Goal: Information Seeking & Learning: Learn about a topic

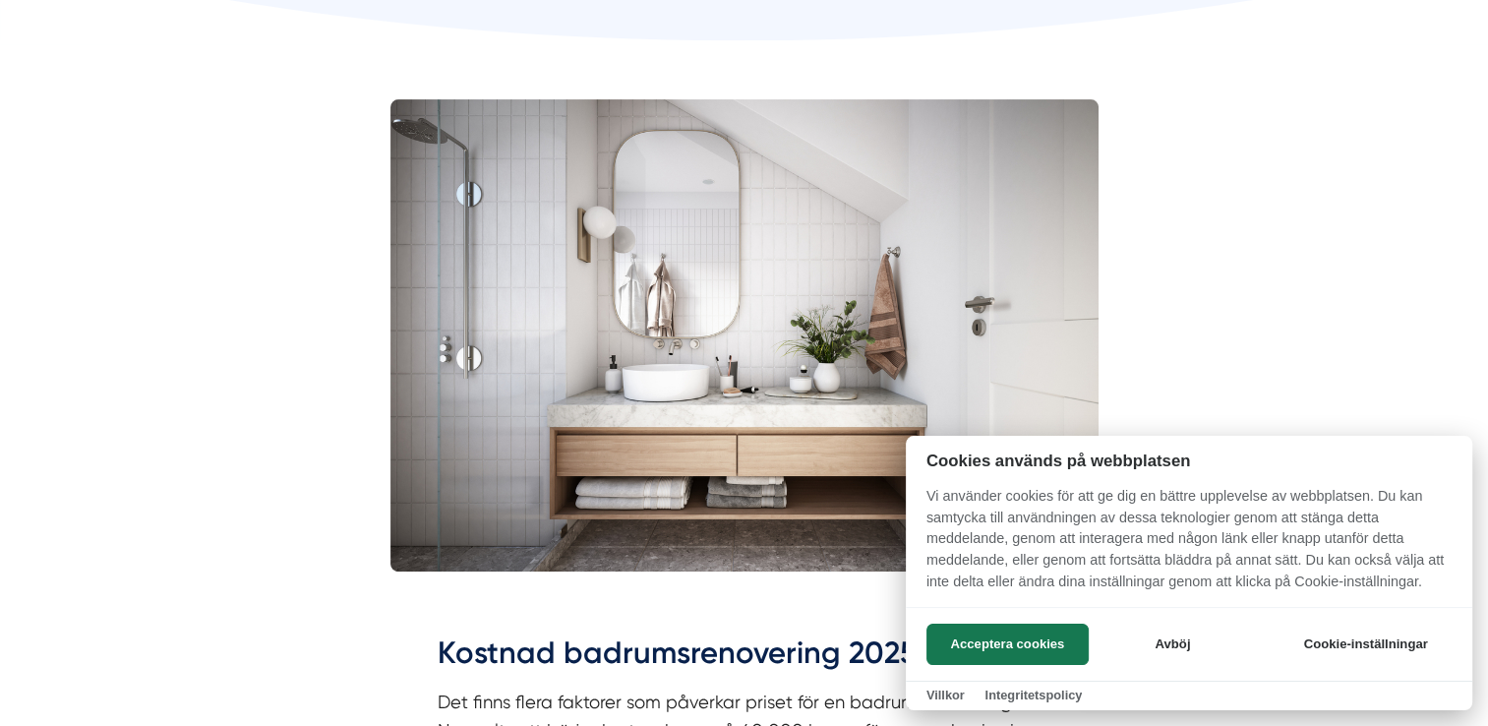
scroll to position [590, 0]
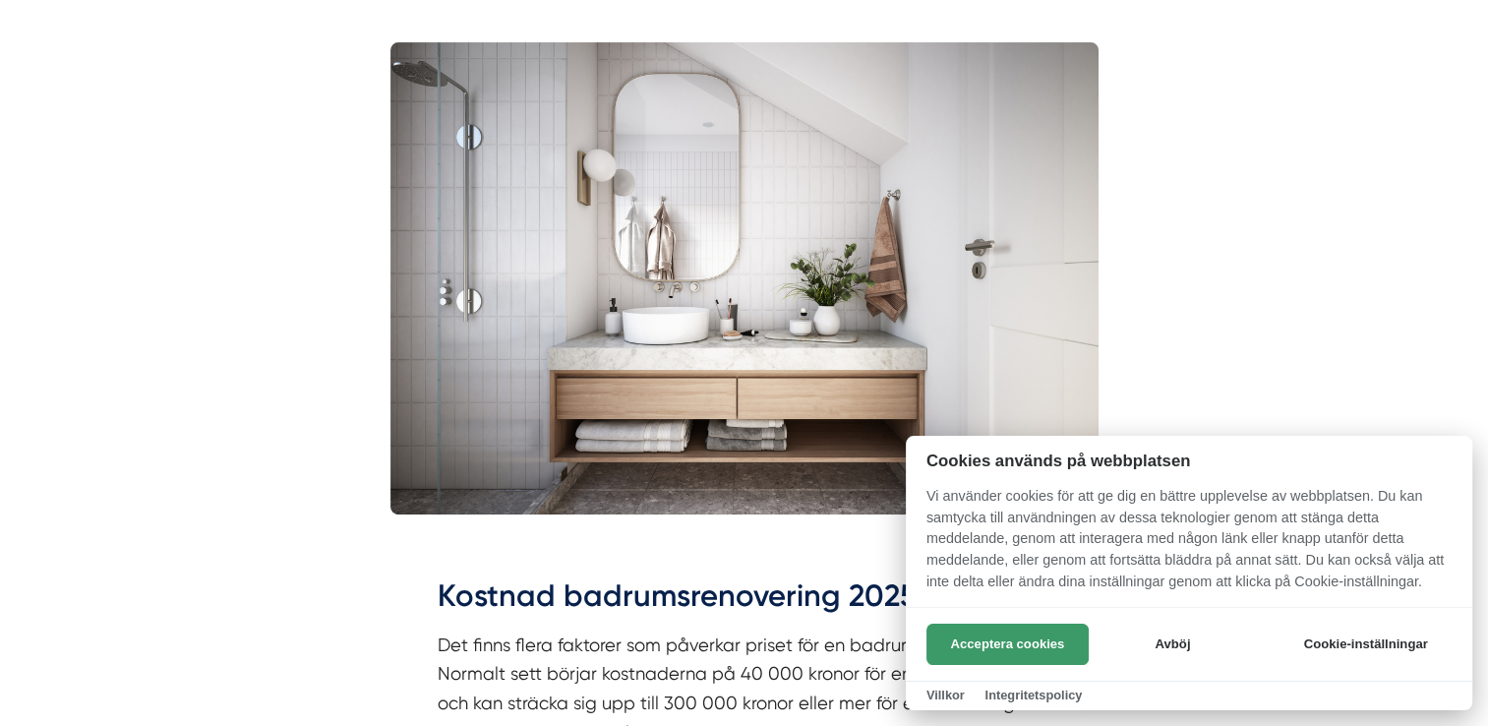
click at [1023, 653] on button "Acceptera cookies" at bounding box center [1007, 644] width 162 height 41
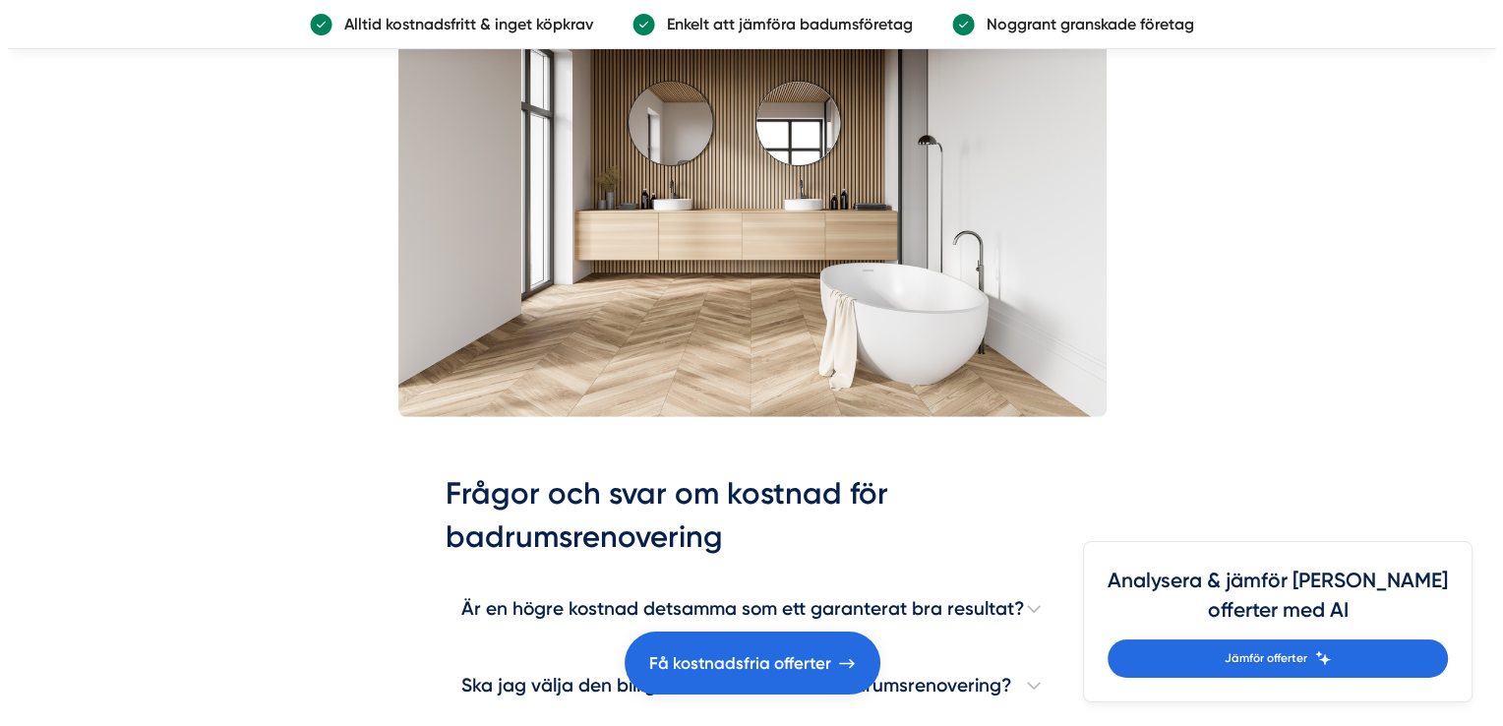
scroll to position [5507, 0]
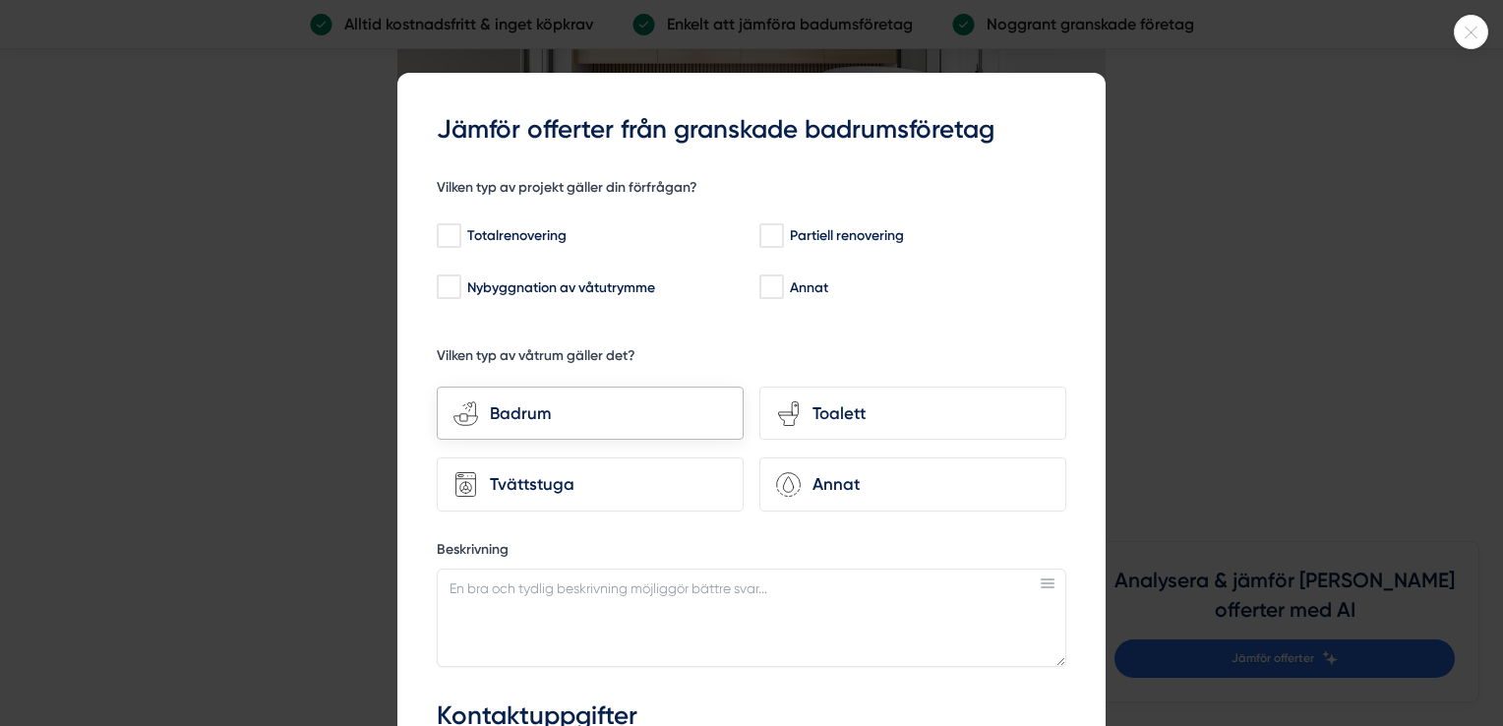
click at [574, 407] on div "Badrum" at bounding box center [602, 413] width 249 height 27
click at [0, 0] on input "bathroom-tub-towel Badrum" at bounding box center [0, 0] width 0 height 0
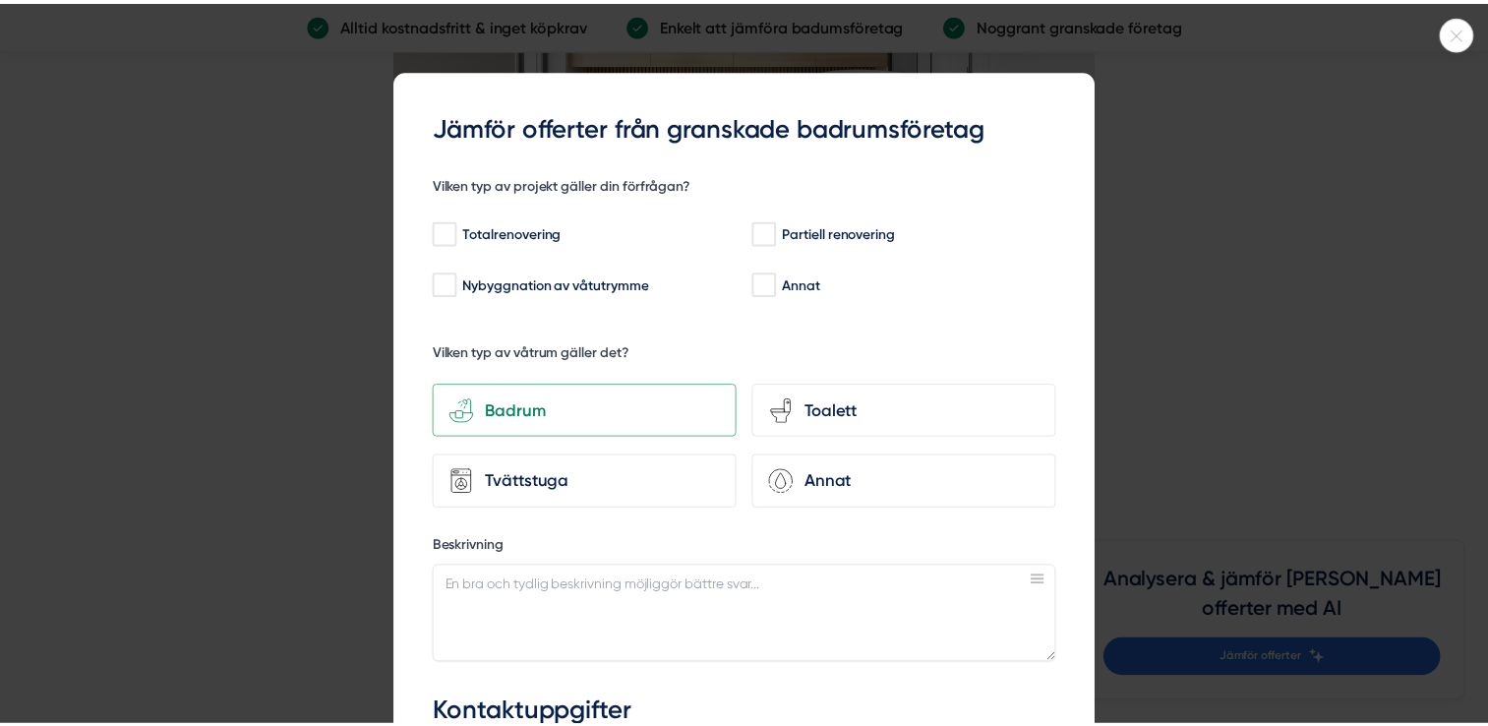
scroll to position [0, 0]
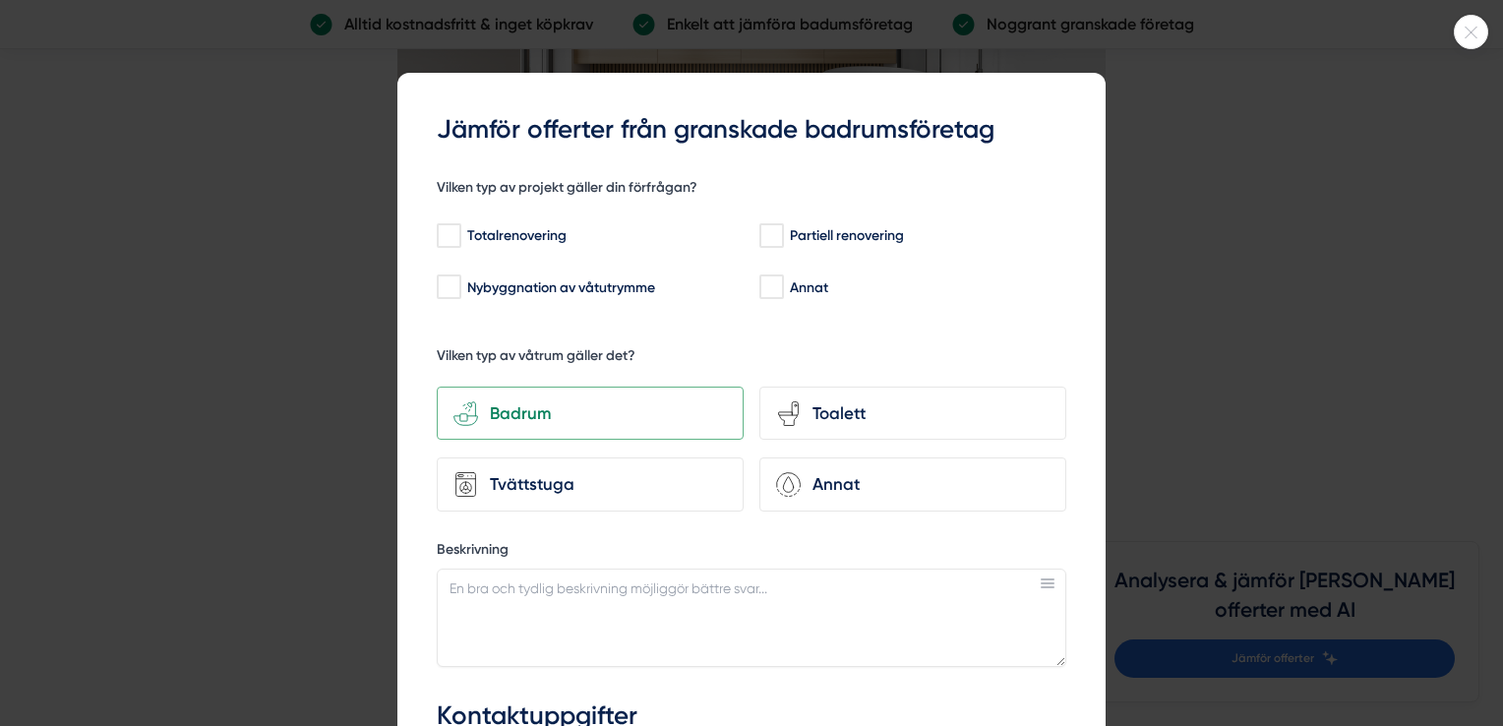
click at [1062, 101] on div "f61da3c3-d871-40b1-8829-7adf6740ba4b Jämför offerter från granskade badrumsföre…" at bounding box center [751, 580] width 708 height 1015
click at [1470, 33] on icon at bounding box center [1471, 33] width 32 height 12
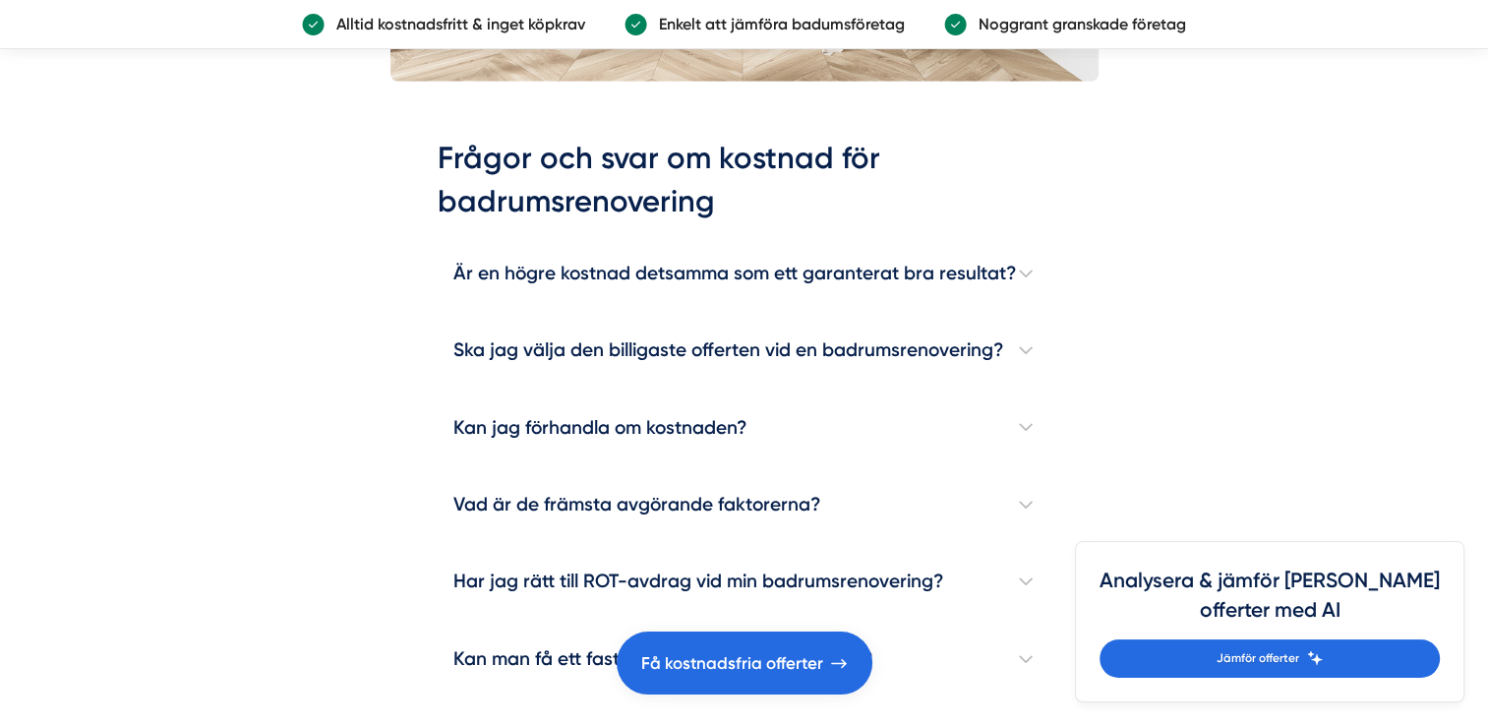
scroll to position [5704, 0]
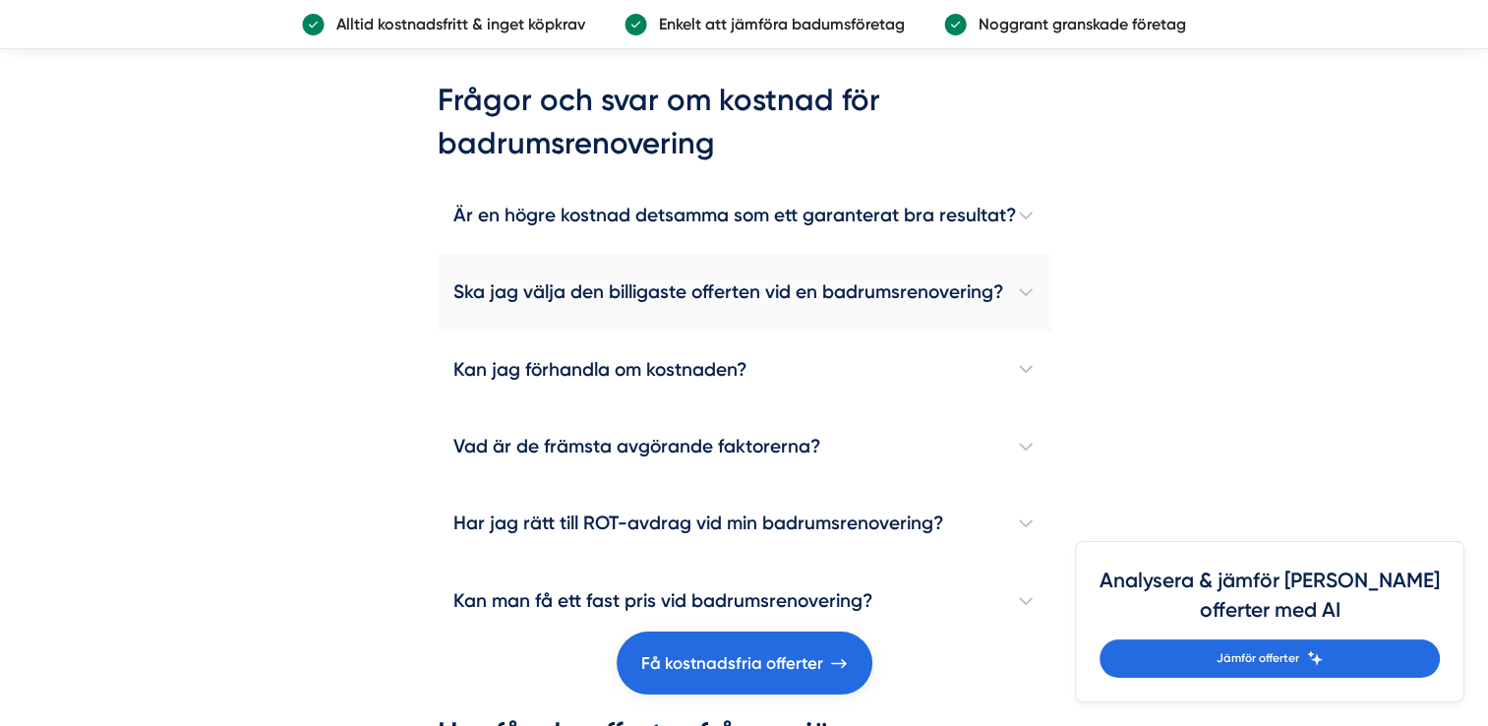
click at [600, 286] on h4 "Ska jag välja den billigaste offerten vid en badrumsrenovering?" at bounding box center [745, 292] width 614 height 77
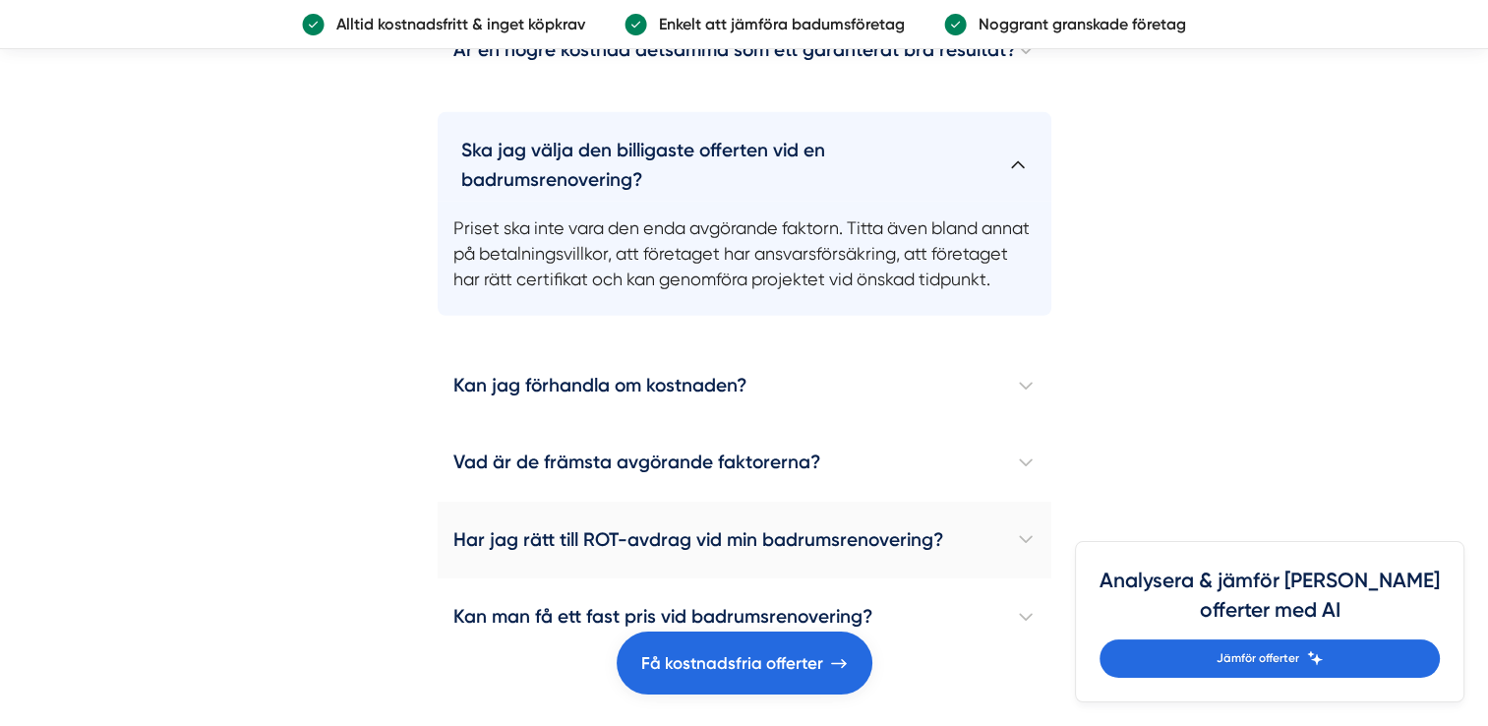
scroll to position [5901, 0]
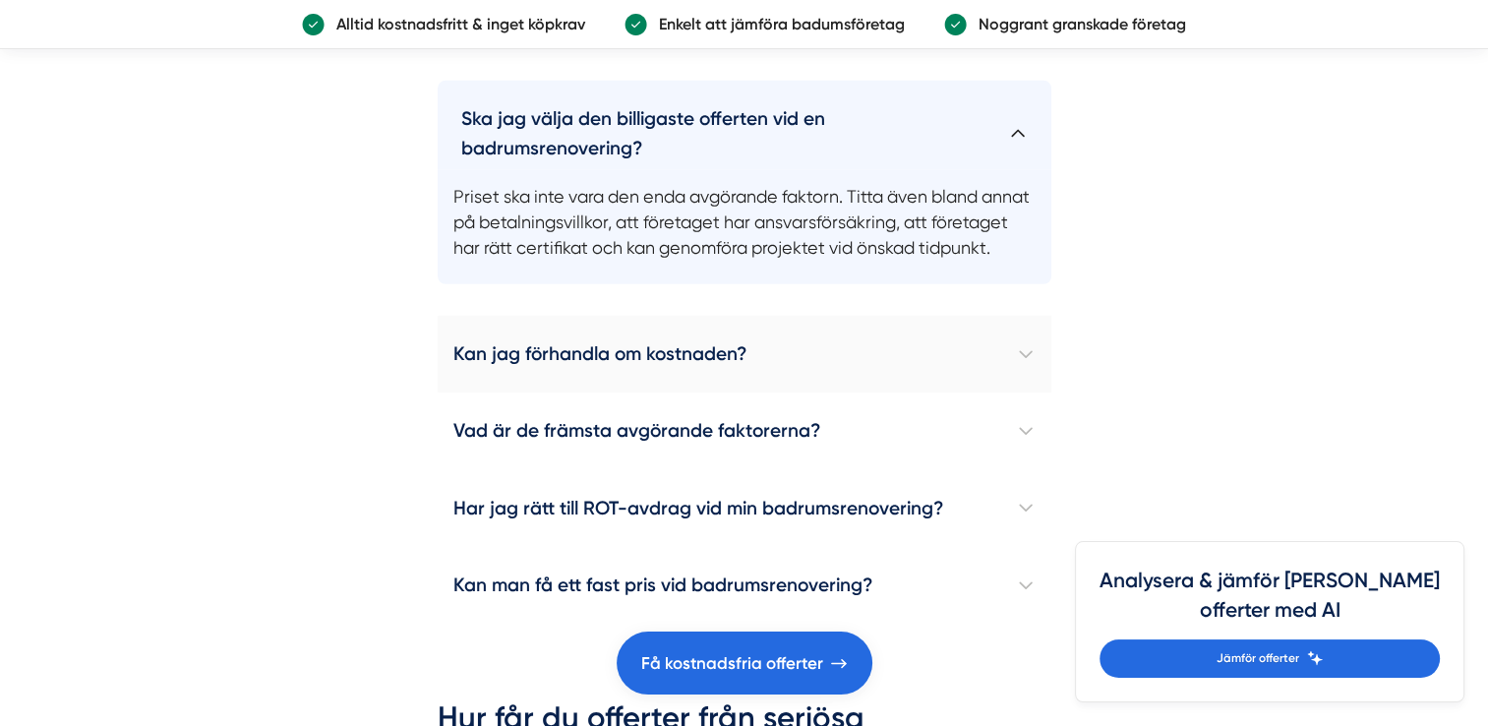
click at [622, 375] on h4 "Kan jag förhandla om kostnaden?" at bounding box center [745, 354] width 614 height 77
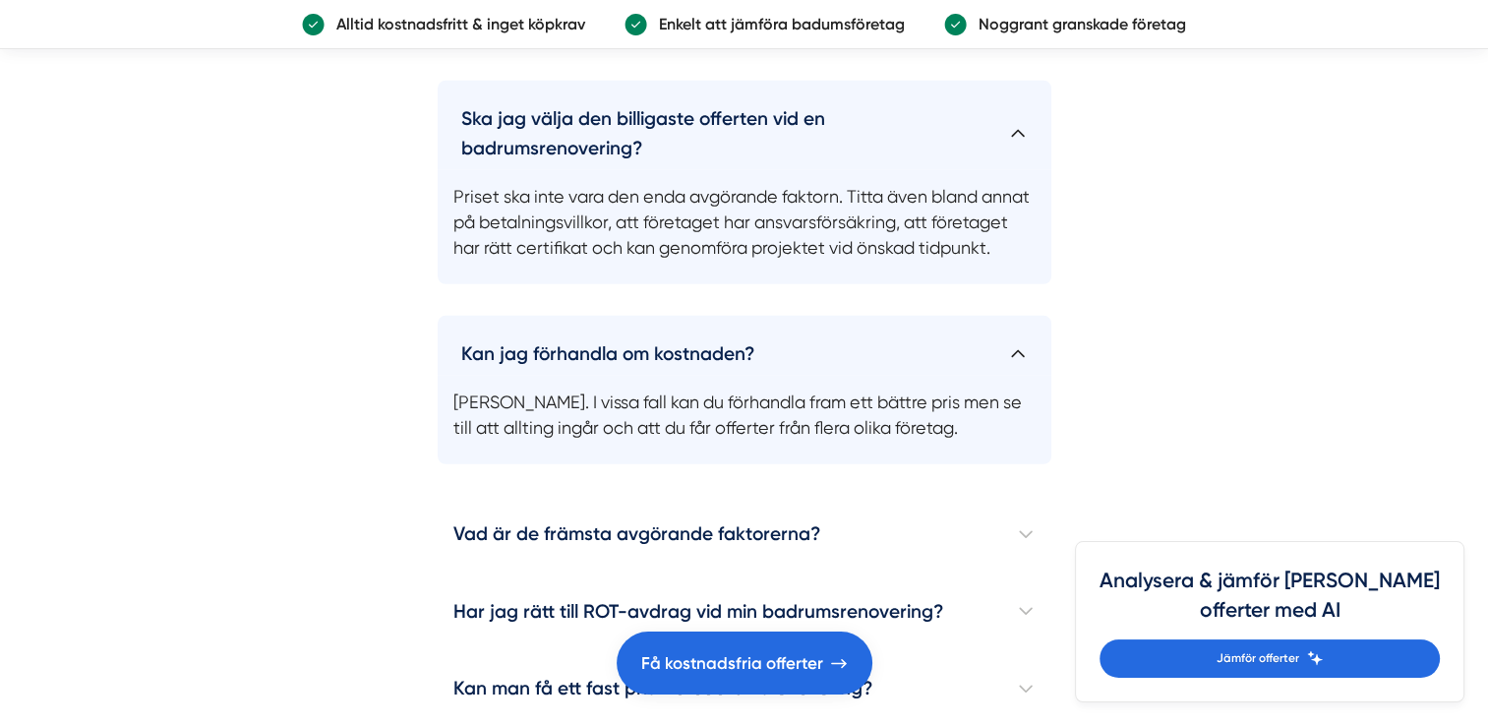
scroll to position [6097, 0]
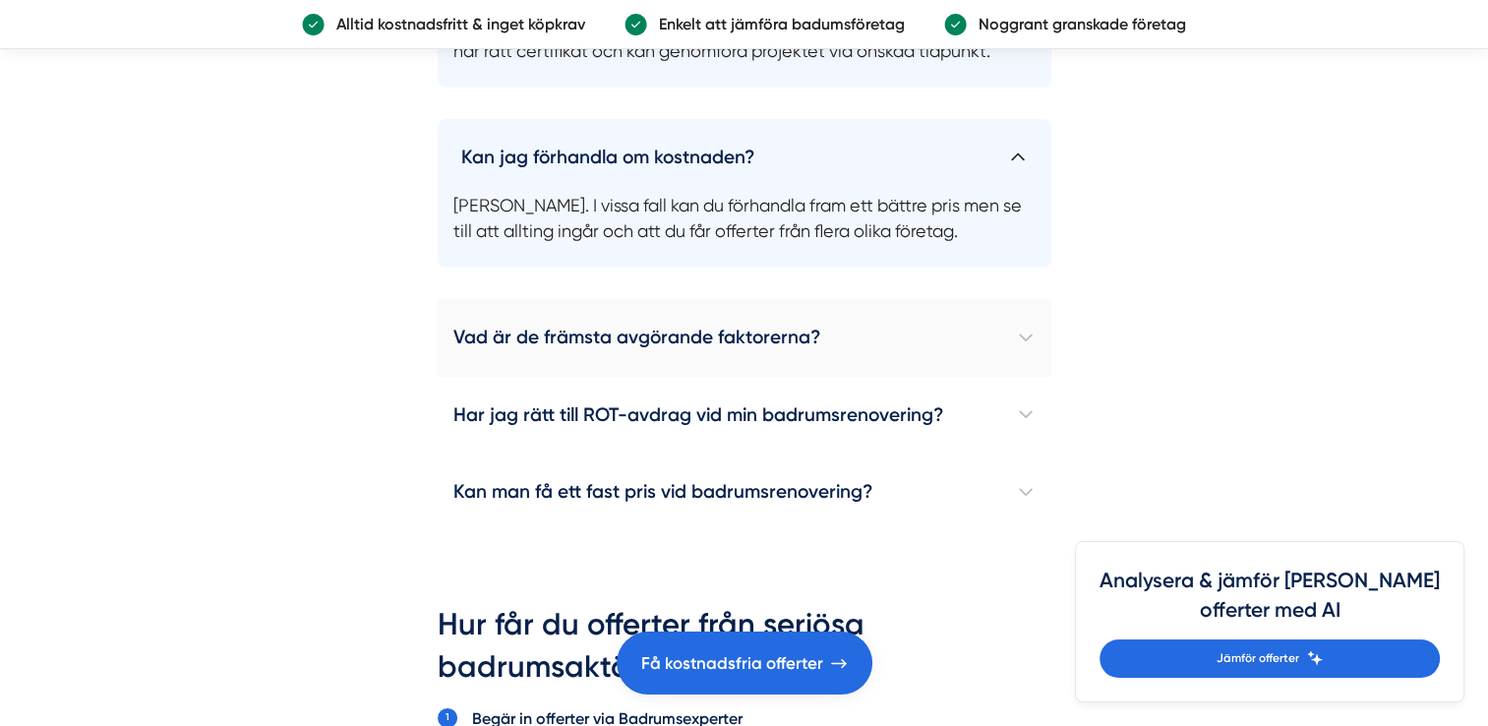
click at [684, 357] on h4 "Vad är de främsta avgörande faktorerna?" at bounding box center [745, 337] width 614 height 77
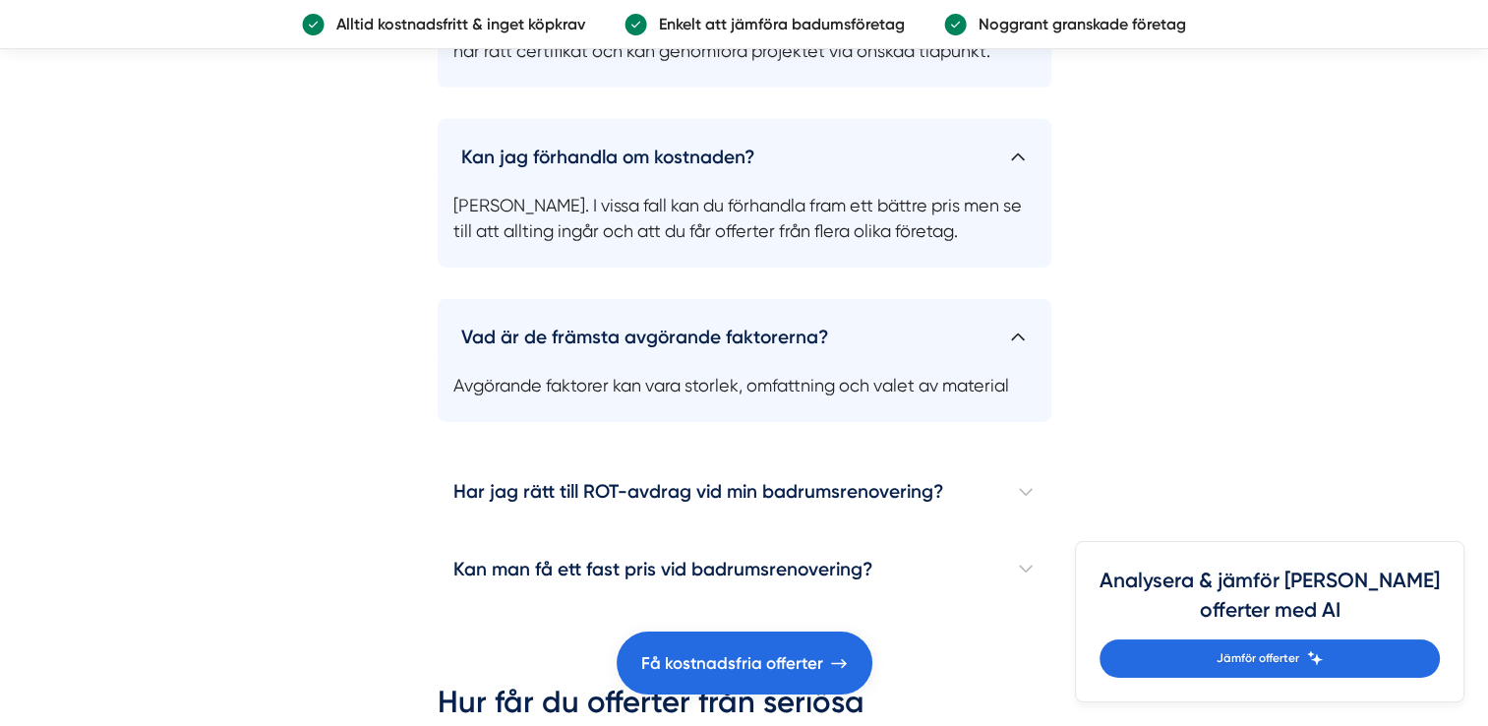
scroll to position [6294, 0]
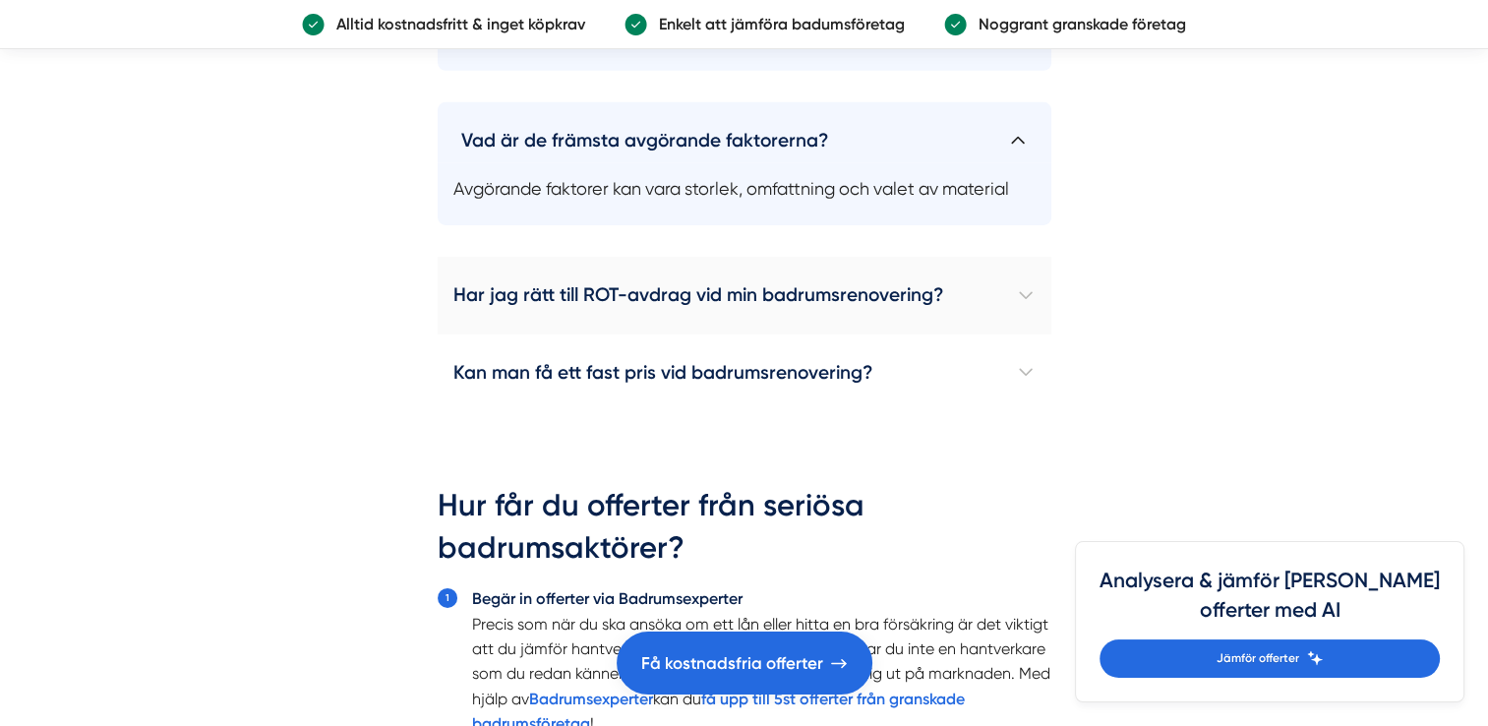
click at [736, 316] on h4 "Har jag rätt till ROT-avdrag vid min badrumsrenovering?" at bounding box center [745, 295] width 614 height 77
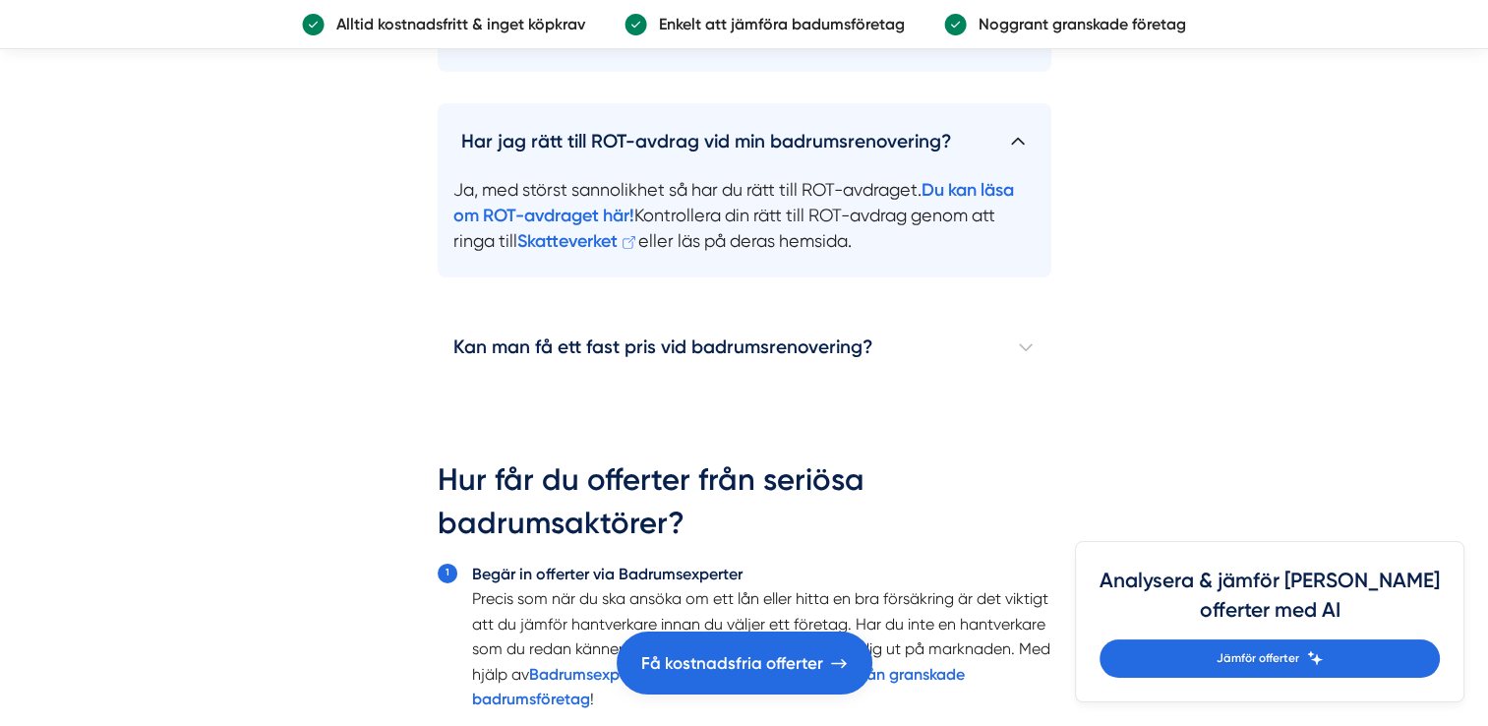
scroll to position [6491, 0]
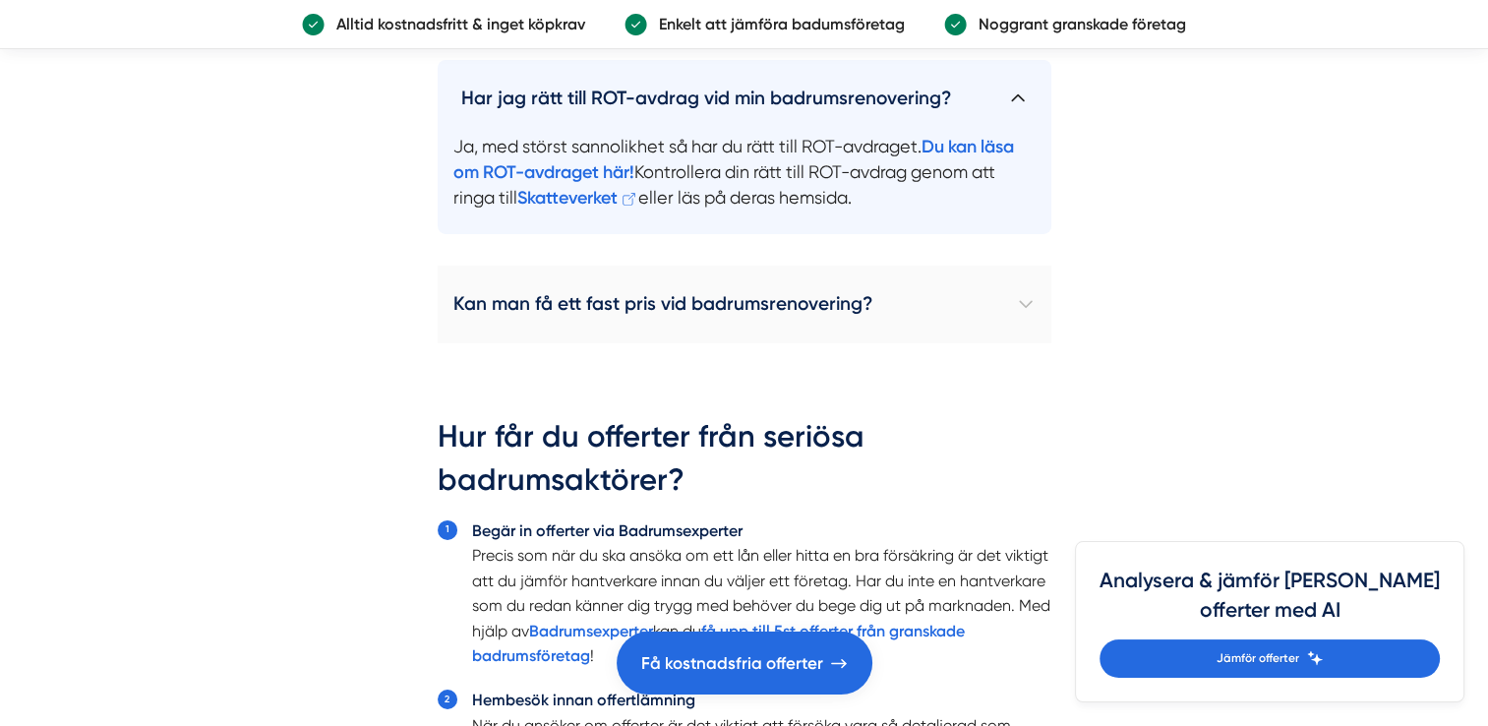
click at [675, 328] on h4 "Kan man få ett fast pris vid badrumsrenovering?" at bounding box center [745, 304] width 614 height 77
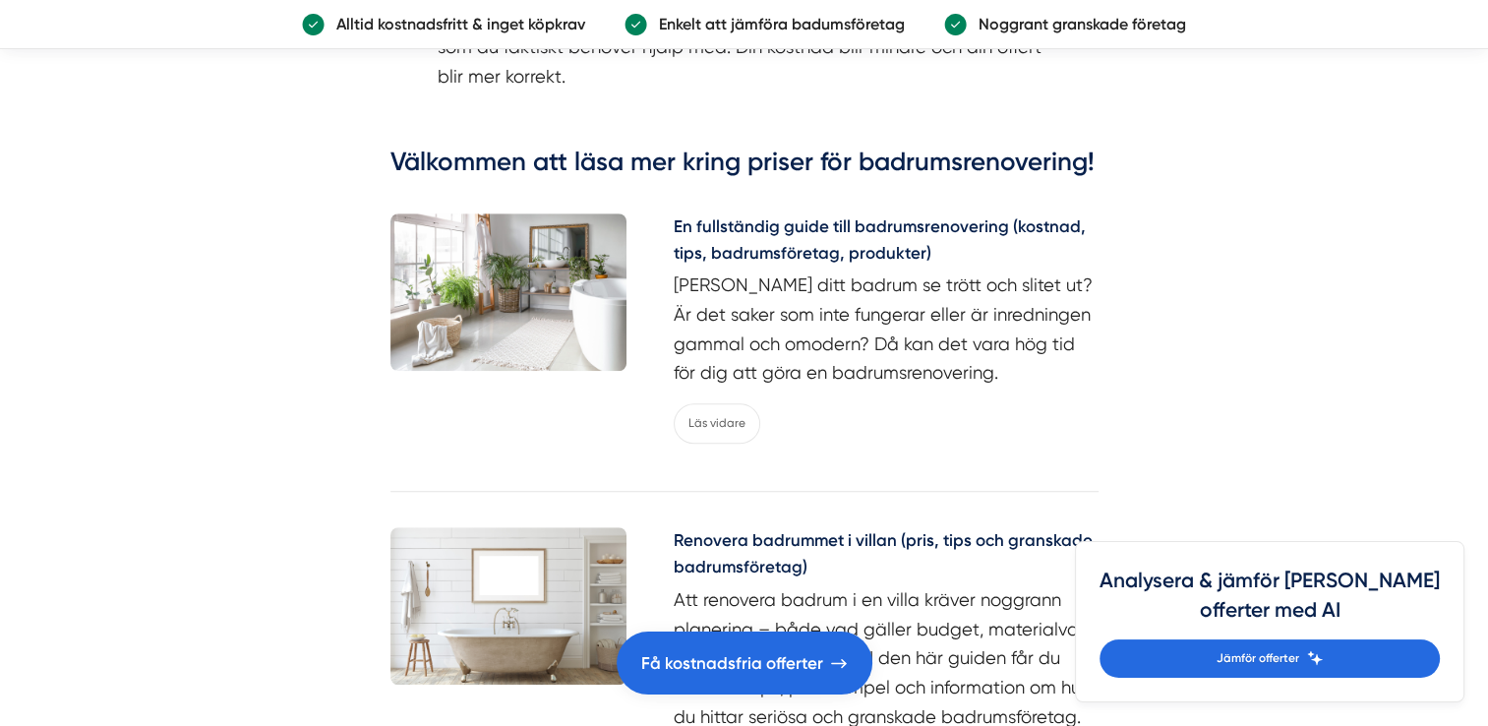
scroll to position [8851, 0]
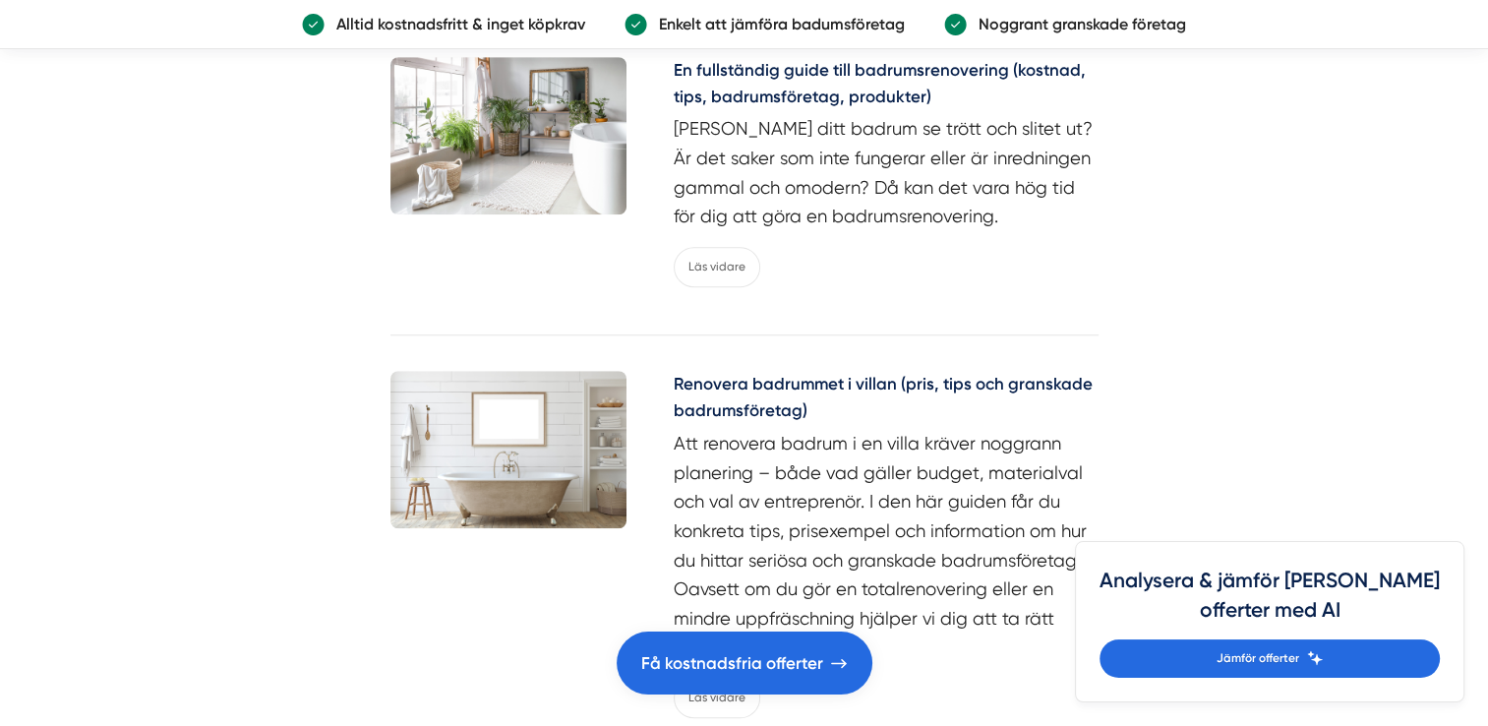
click at [763, 384] on div "Renovera badrummet i villan (pris, tips och granskade badrumsföretag) Att renov…" at bounding box center [744, 556] width 708 height 419
drag, startPoint x: 773, startPoint y: 376, endPoint x: 1465, endPoint y: 513, distance: 705.9
